Goal: Task Accomplishment & Management: Manage account settings

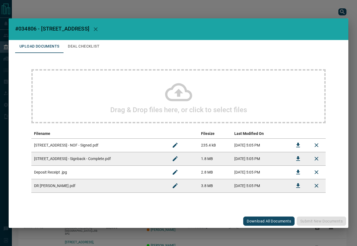
click at [25, 30] on span "#034806 - [STREET_ADDRESS]" at bounding box center [52, 28] width 74 height 6
copy span "034806"
click at [296, 159] on icon "Download" at bounding box center [298, 158] width 6 height 6
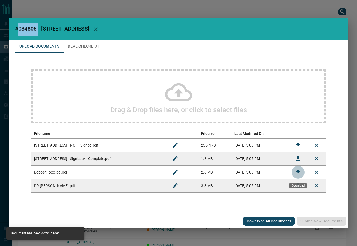
click at [294, 170] on button "Download" at bounding box center [297, 172] width 13 height 13
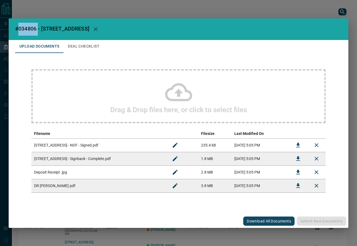
click at [94, 49] on button "Deal Checklist" at bounding box center [83, 46] width 40 height 13
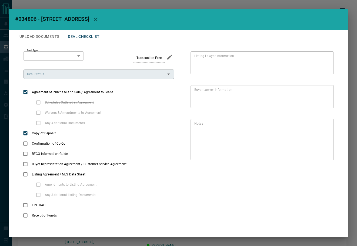
click at [51, 77] on input "Deal Status" at bounding box center [94, 74] width 139 height 6
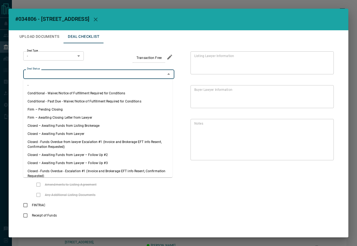
click at [62, 111] on li "Firm – Pending Closing" at bounding box center [97, 109] width 149 height 8
type input "**********"
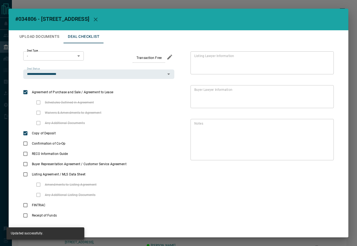
click at [54, 53] on body "Lead Transfers Leads Deals Listings Campaigns Quota Rules Agent Quotas Admin Mo…" at bounding box center [178, 145] width 357 height 290
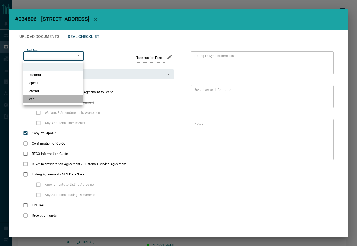
click at [60, 99] on li "Lead" at bounding box center [53, 99] width 60 height 8
type input "*"
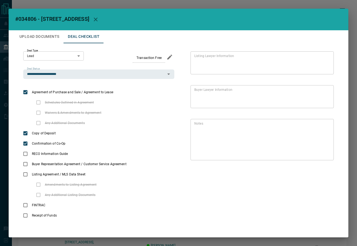
click at [38, 37] on button "Upload Documents" at bounding box center [39, 36] width 48 height 13
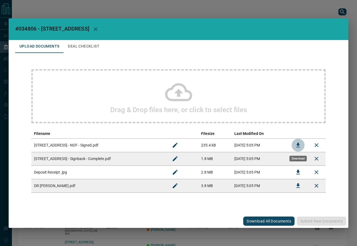
click at [297, 144] on icon "Download" at bounding box center [298, 145] width 4 height 5
click at [305, 186] on td at bounding box center [298, 186] width 18 height 14
click at [300, 186] on icon "Download" at bounding box center [298, 185] width 6 height 6
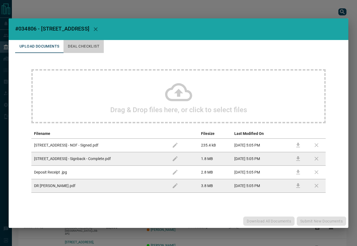
click at [78, 49] on button "Deal Checklist" at bounding box center [83, 46] width 40 height 13
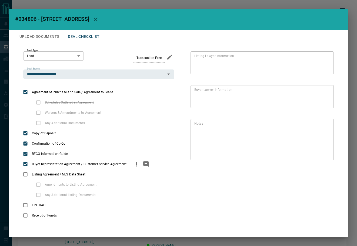
click at [136, 165] on circle "priority" at bounding box center [136, 165] width 1 height 1
click at [143, 165] on icon "add note" at bounding box center [146, 164] width 6 height 6
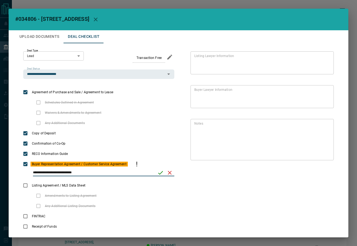
type input "**********"
click at [156, 172] on button "save" at bounding box center [160, 172] width 9 height 9
click at [41, 40] on button "Upload Documents" at bounding box center [39, 36] width 48 height 13
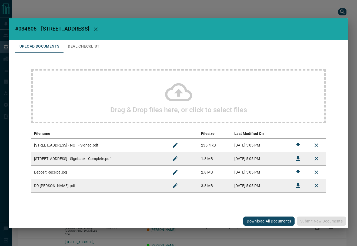
click at [168, 109] on h2 "Drag & Drop files here, or click to select files" at bounding box center [178, 110] width 137 height 8
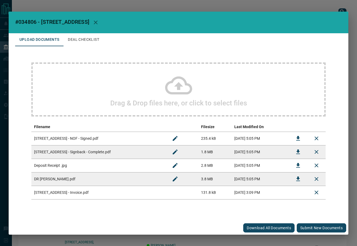
click at [329, 227] on button "Submit new documents" at bounding box center [321, 227] width 49 height 9
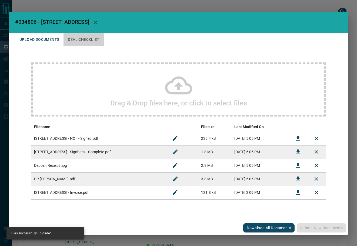
click at [82, 38] on button "Deal Checklist" at bounding box center [83, 39] width 40 height 13
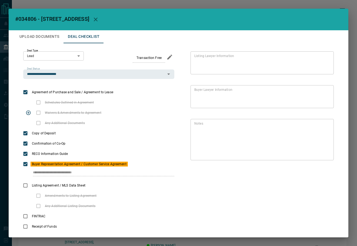
click at [111, 173] on div "**********" at bounding box center [98, 174] width 151 height 11
click at [47, 38] on button "Upload Documents" at bounding box center [39, 36] width 48 height 13
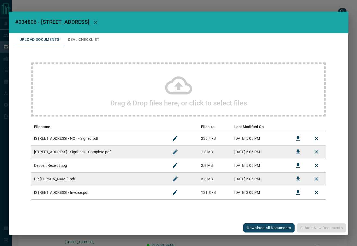
click at [70, 36] on button "Deal Checklist" at bounding box center [83, 39] width 40 height 13
